Goal: Navigation & Orientation: Find specific page/section

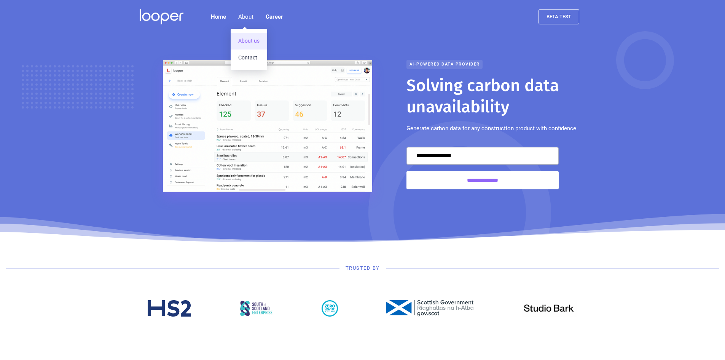
click at [249, 40] on link "About us" at bounding box center [249, 41] width 37 height 17
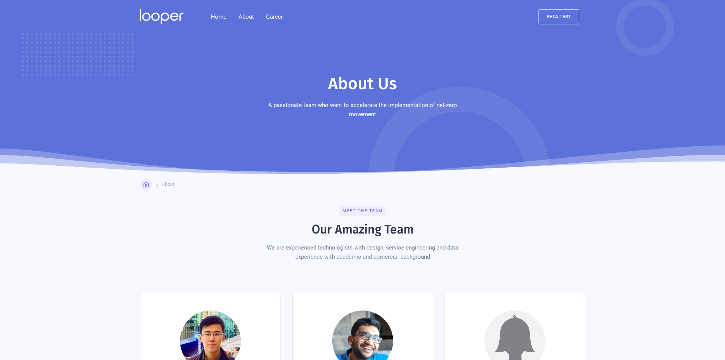
click at [160, 16] on img at bounding box center [162, 16] width 44 height 15
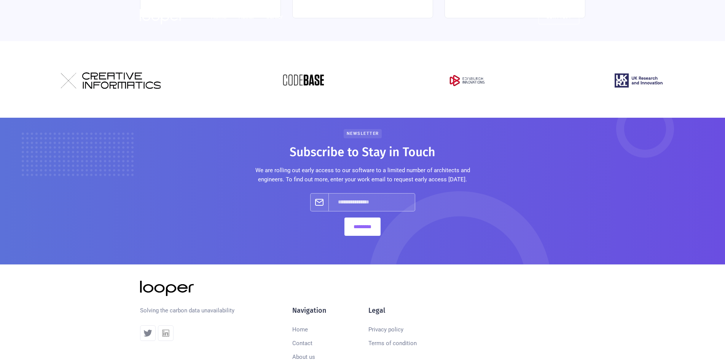
scroll to position [473, 0]
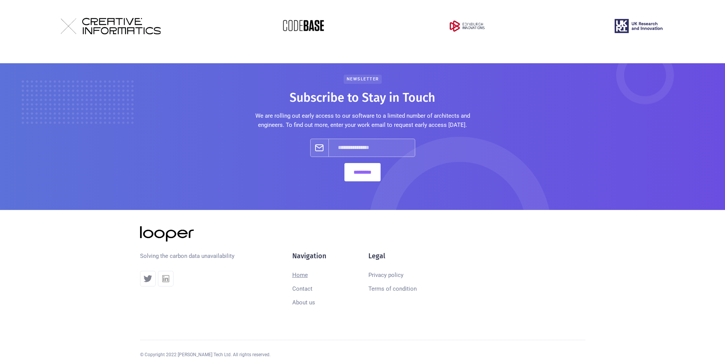
click at [304, 268] on link "Home" at bounding box center [300, 275] width 16 height 14
